Goal: Task Accomplishment & Management: Use online tool/utility

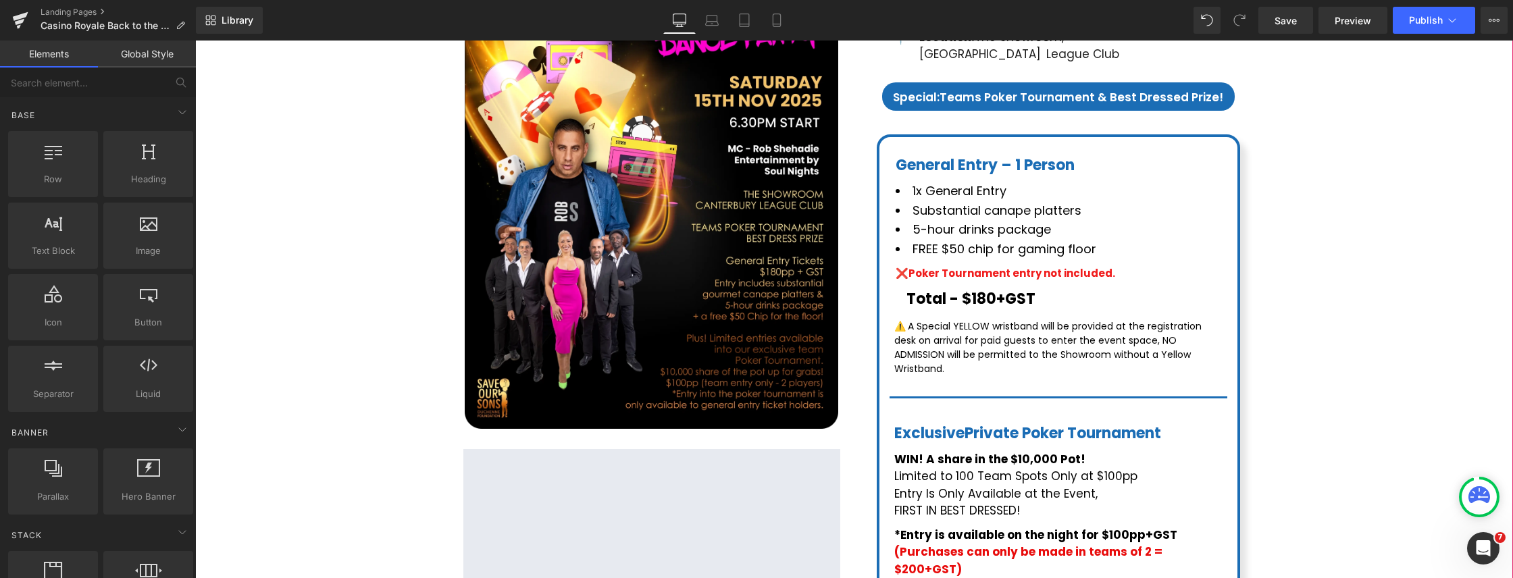
scroll to position [307, 0]
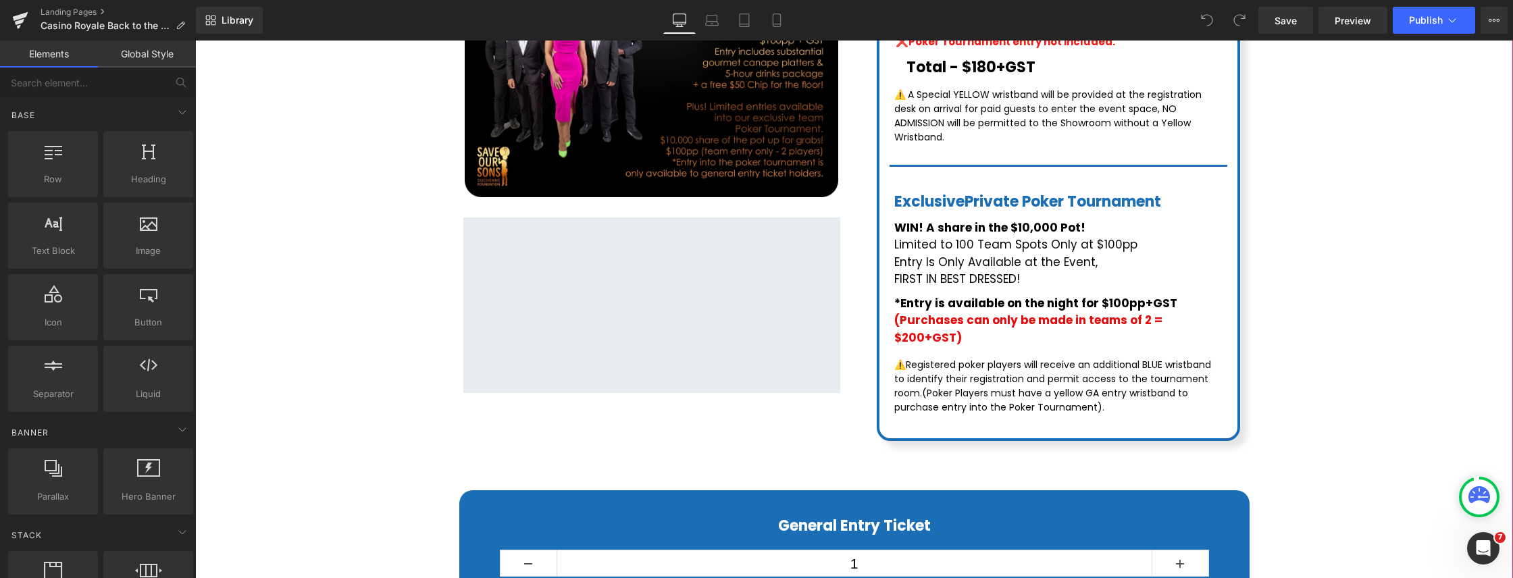
scroll to position [512, 0]
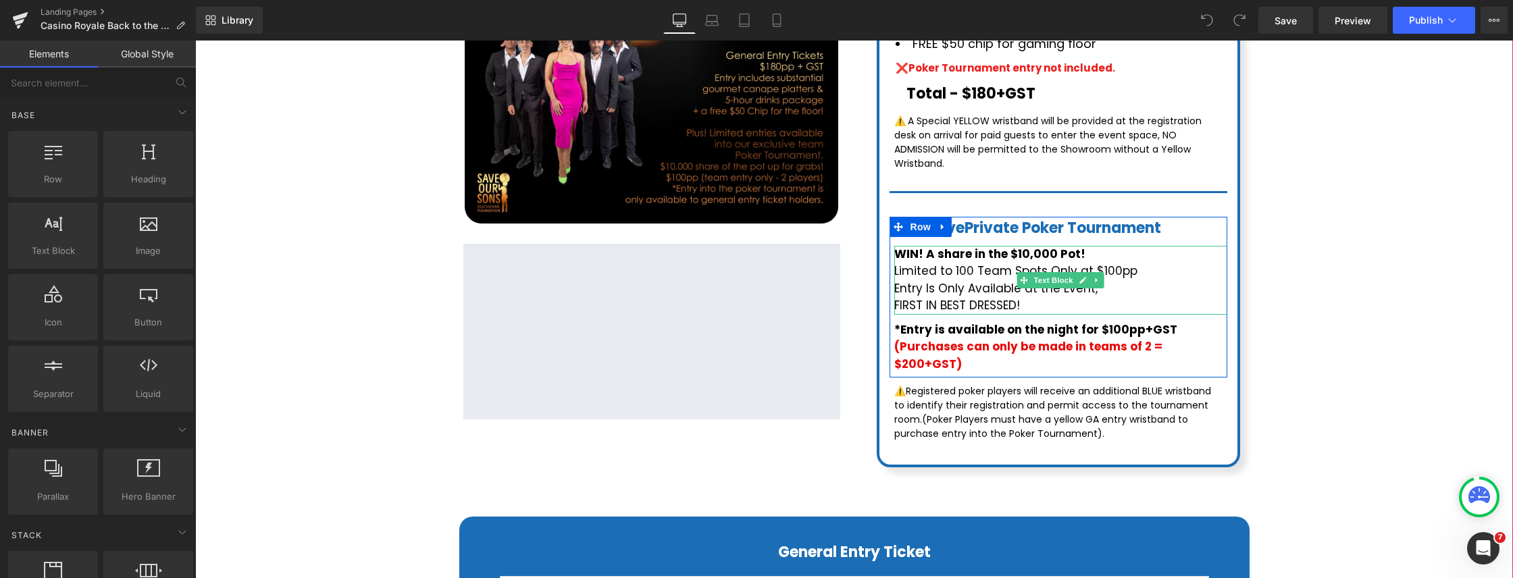
click at [969, 263] on p "Limited to 100 Team Spots Only at $100pp" at bounding box center [1060, 272] width 333 height 18
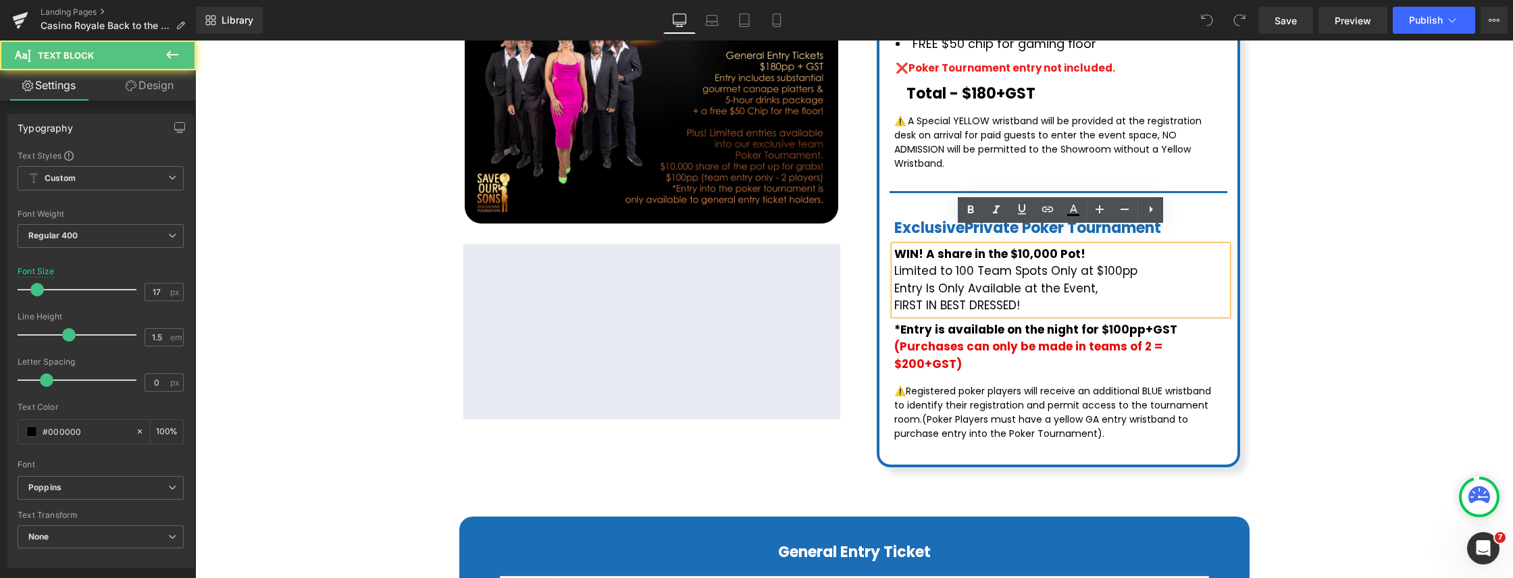
drag, startPoint x: 1056, startPoint y: 253, endPoint x: 1088, endPoint y: 255, distance: 31.1
click at [1056, 263] on p "Limited to 100 Team Spots Only at $100pp" at bounding box center [1060, 272] width 333 height 18
drag, startPoint x: 1073, startPoint y: 255, endPoint x: 1147, endPoint y: 252, distance: 73.7
click at [1147, 263] on p "Limited to 100 Team Spots Only at $100pp" at bounding box center [1060, 272] width 333 height 18
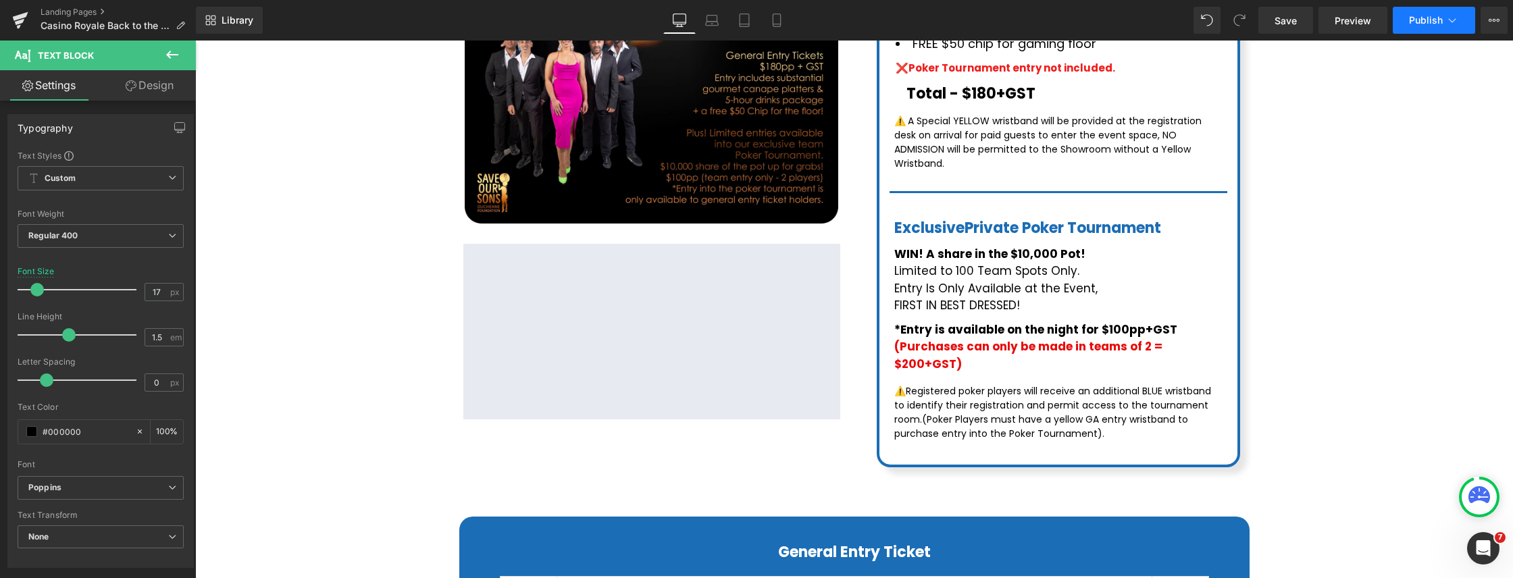
click at [1429, 20] on span "Publish" at bounding box center [1426, 20] width 34 height 11
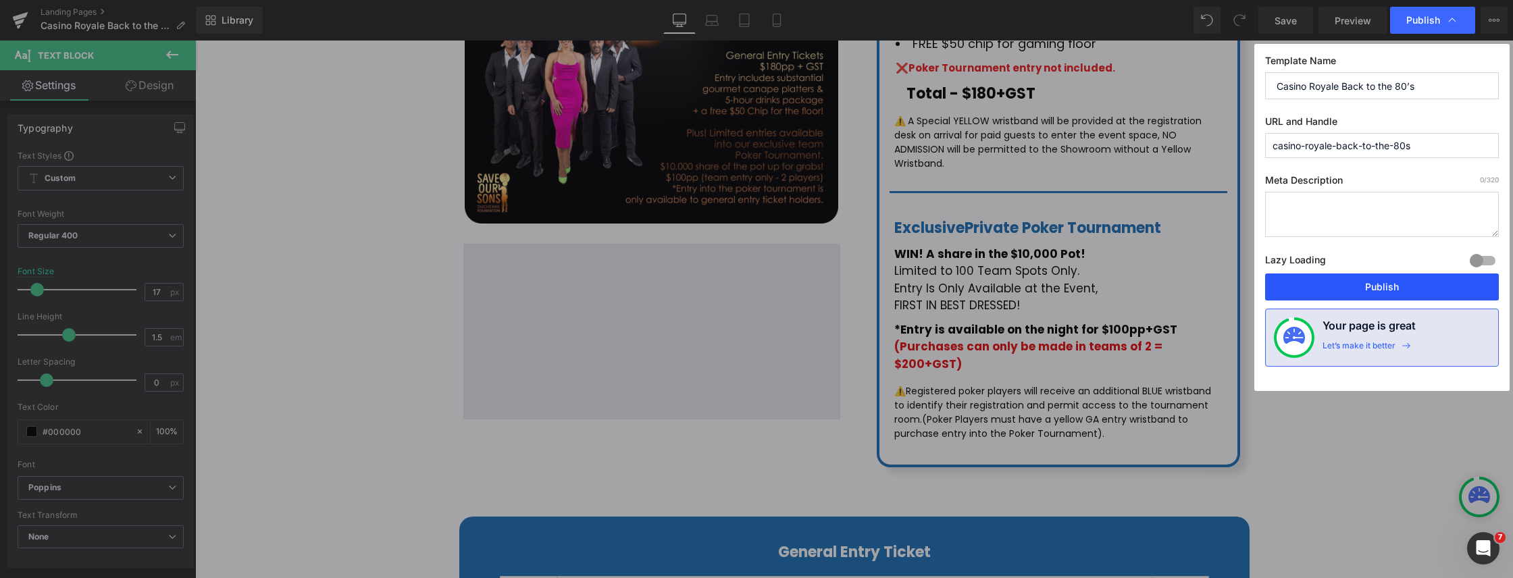
drag, startPoint x: 1404, startPoint y: 291, endPoint x: 1070, endPoint y: 252, distance: 336.6
click at [1404, 291] on button "Publish" at bounding box center [1382, 287] width 234 height 27
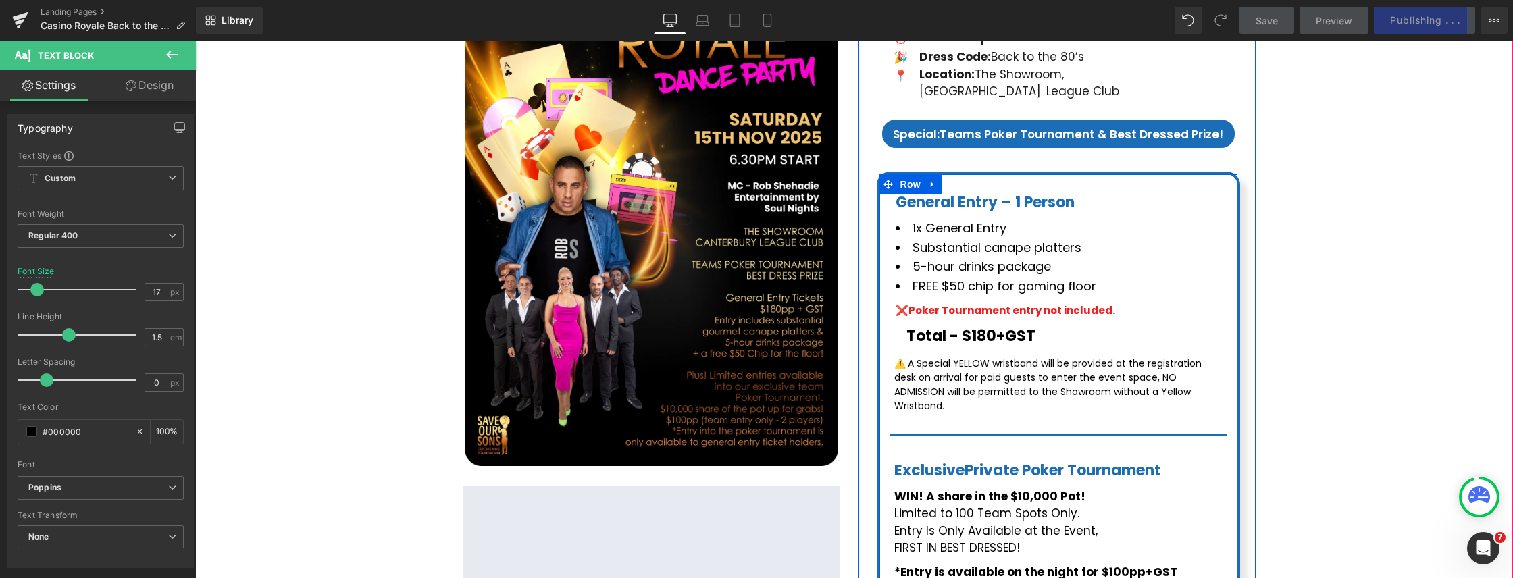
scroll to position [273, 0]
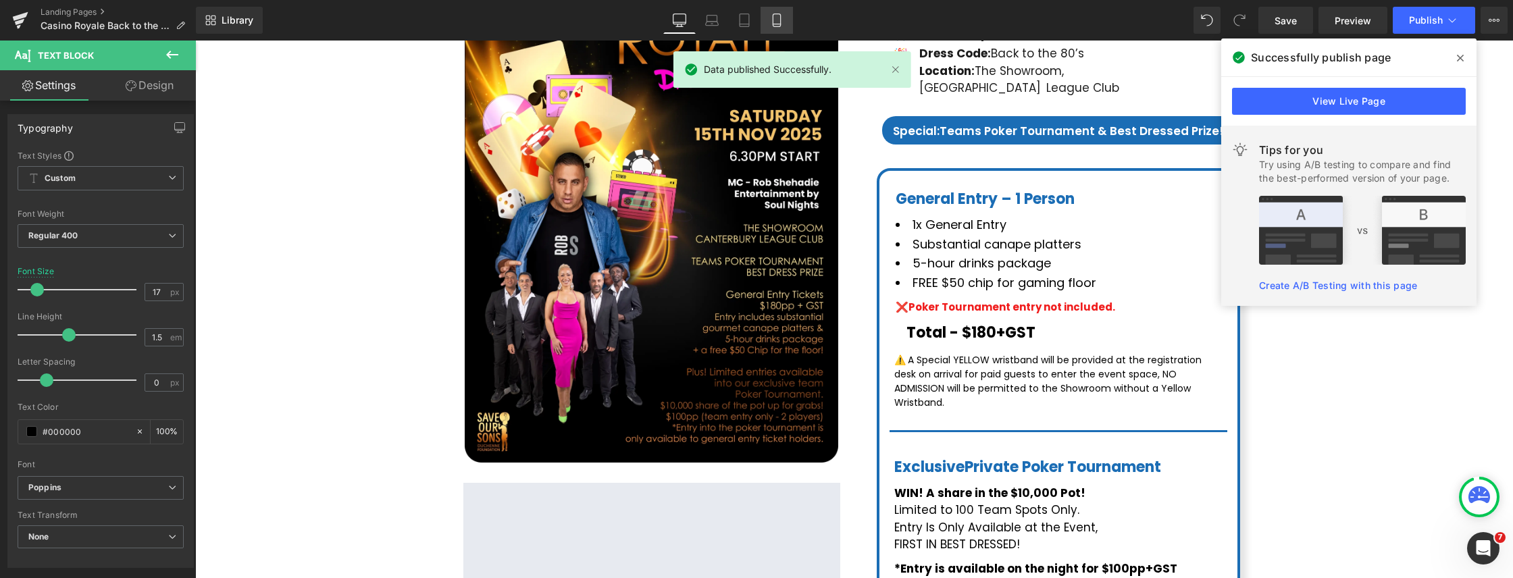
click at [782, 24] on icon at bounding box center [777, 21] width 14 height 14
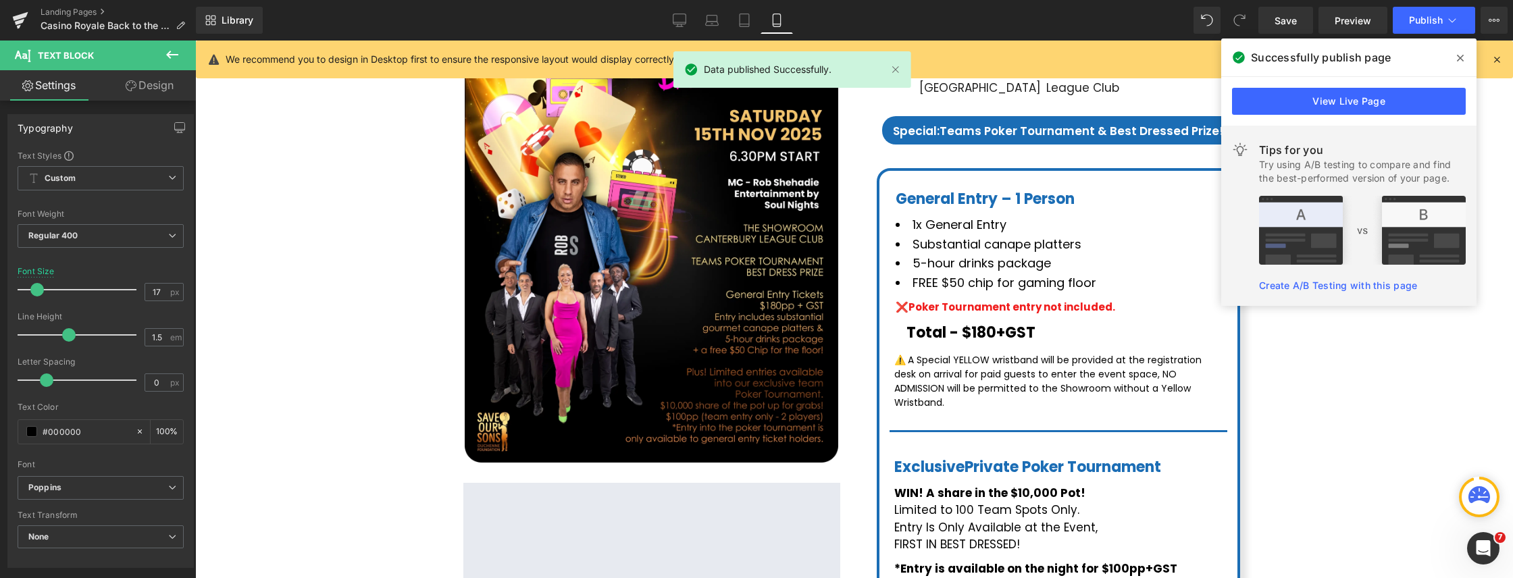
type input "16"
type input "100"
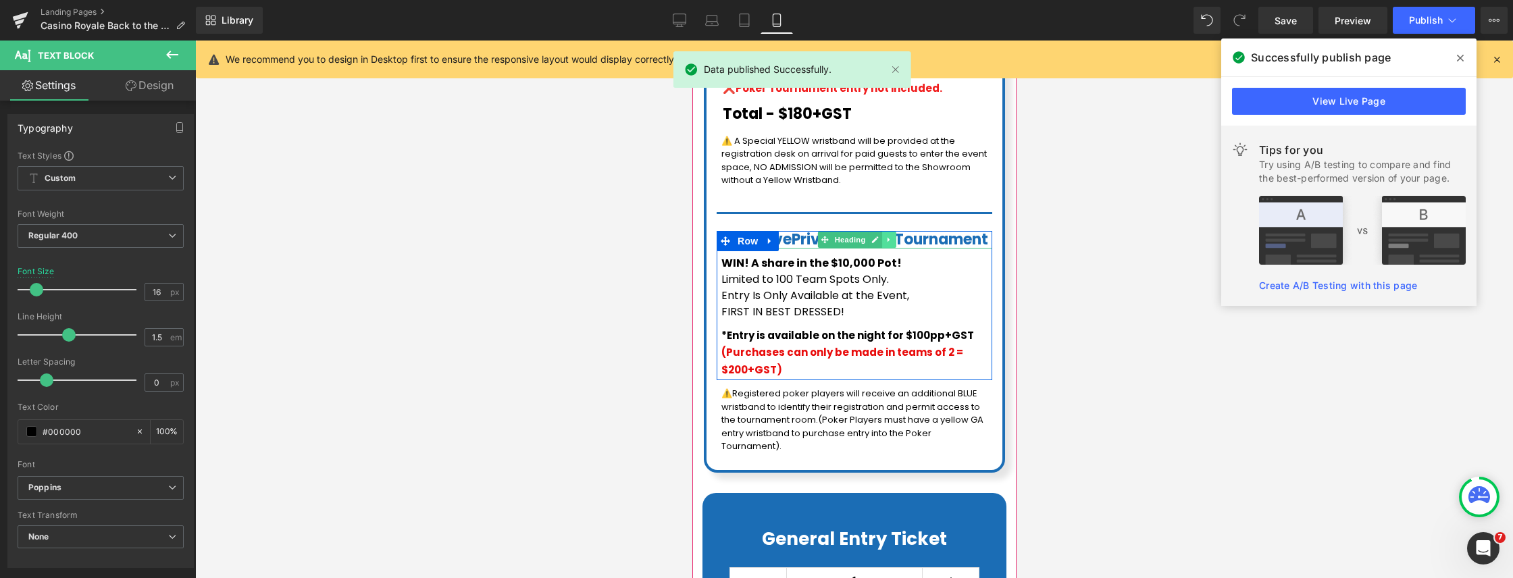
scroll to position [828, 0]
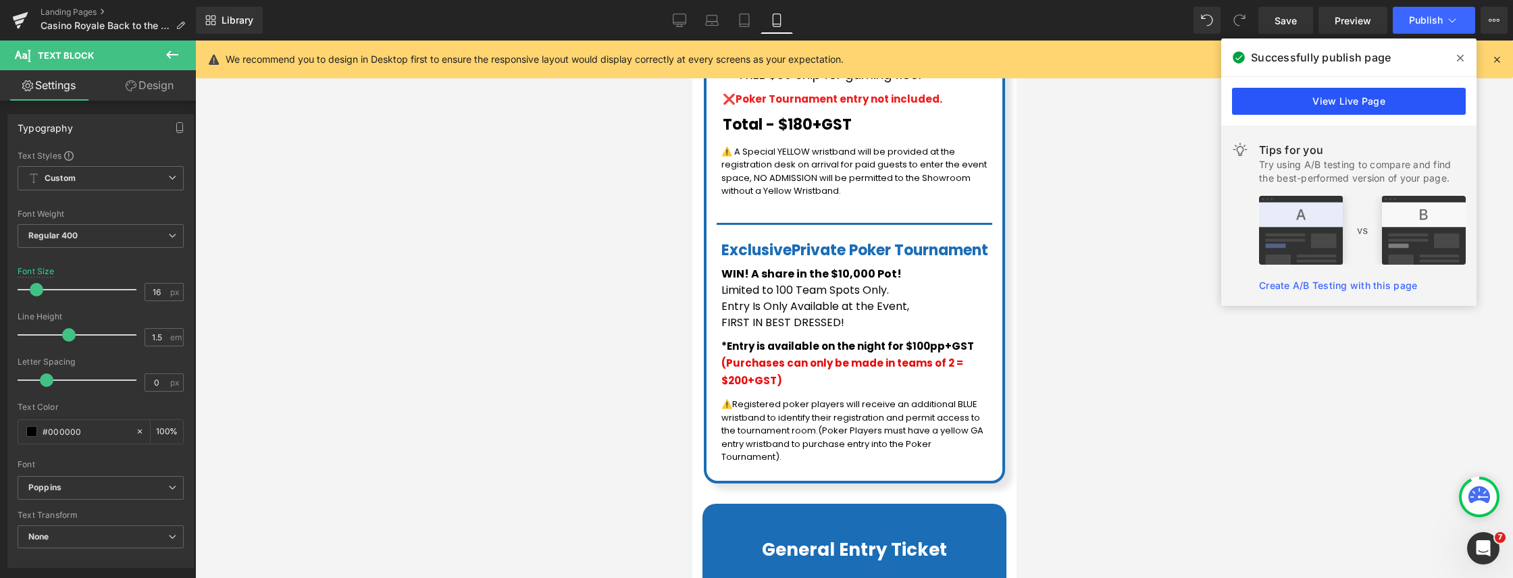
click at [1374, 107] on link "View Live Page" at bounding box center [1349, 101] width 234 height 27
